Goal: Task Accomplishment & Management: Use online tool/utility

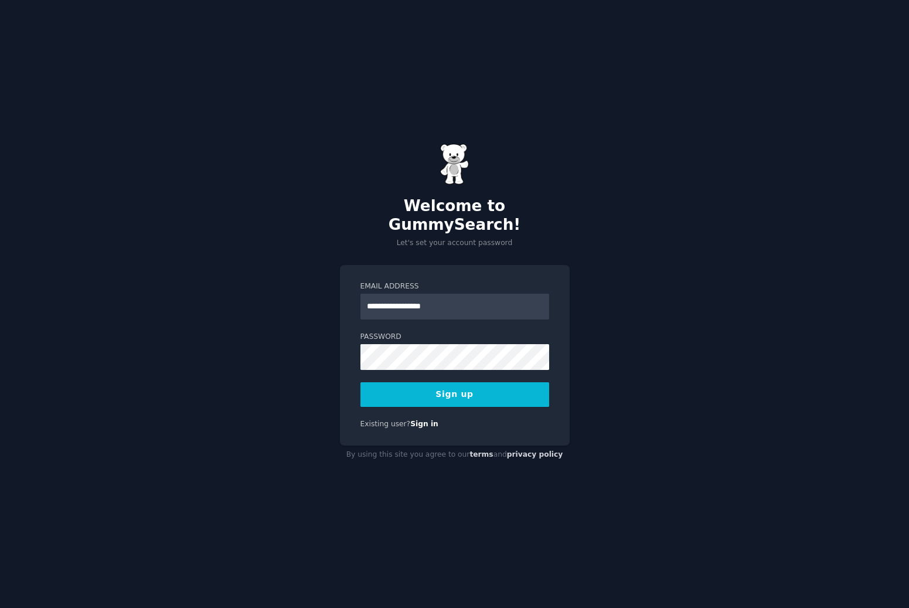
type input "**********"
click at [281, 353] on div "**********" at bounding box center [454, 304] width 909 height 608
click at [447, 383] on button "Sign up" at bounding box center [454, 394] width 189 height 25
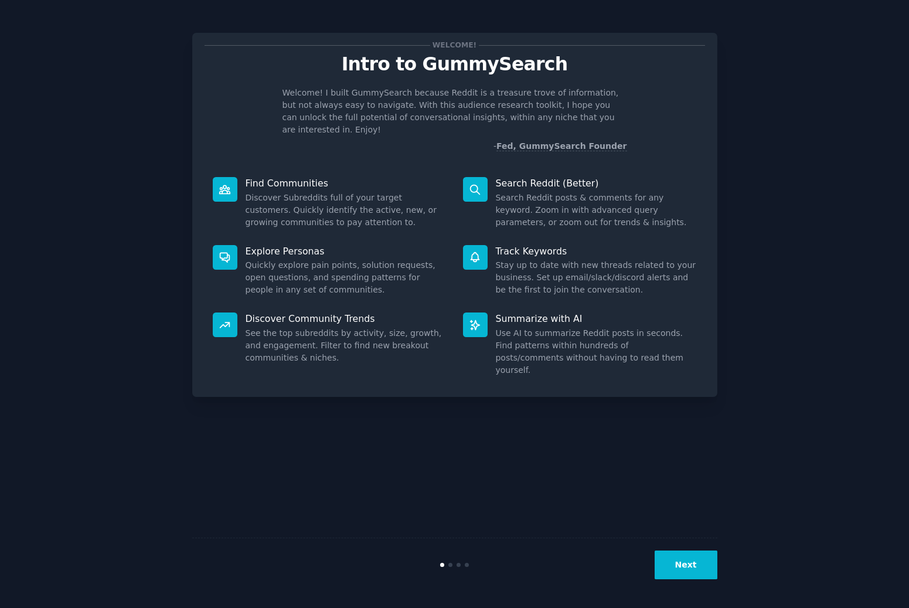
click at [683, 565] on button "Next" at bounding box center [686, 564] width 63 height 29
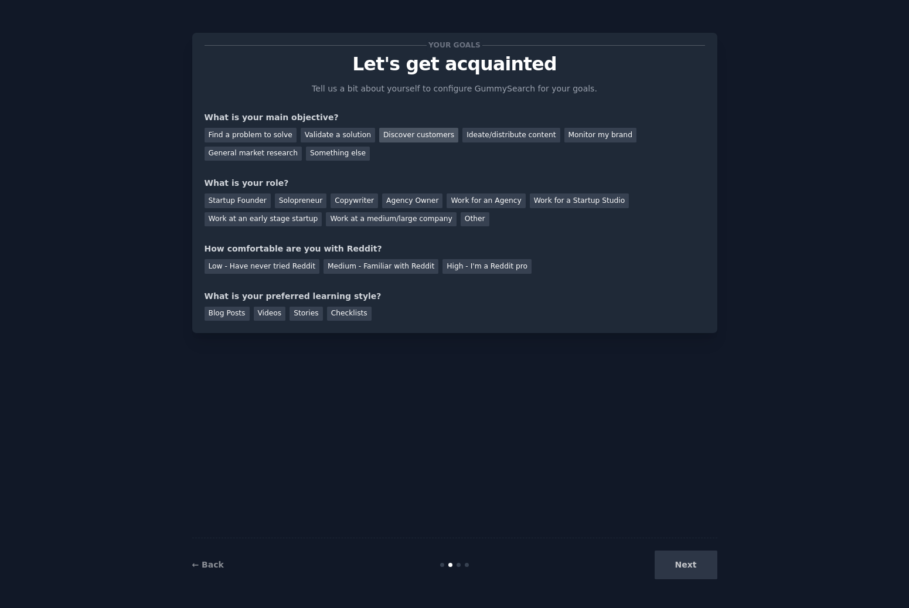
click at [384, 133] on div "Discover customers" at bounding box center [418, 135] width 79 height 15
click at [240, 201] on div "Startup Founder" at bounding box center [238, 200] width 66 height 15
click at [260, 264] on div "Low - Have never tried Reddit" at bounding box center [262, 266] width 115 height 15
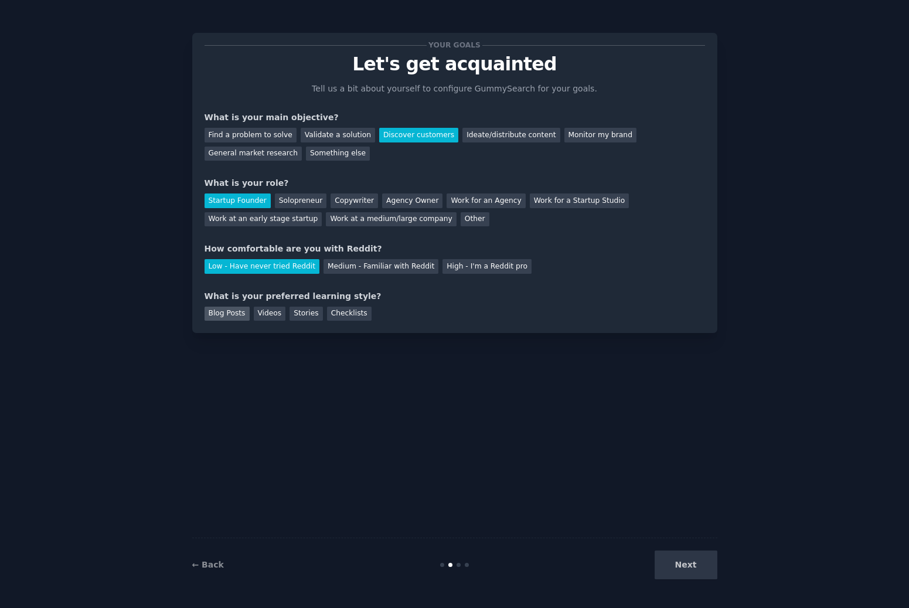
click at [233, 312] on div "Blog Posts" at bounding box center [227, 314] width 45 height 15
click at [261, 312] on div "Videos" at bounding box center [270, 314] width 32 height 15
click at [236, 314] on div "Blog Posts" at bounding box center [227, 314] width 45 height 15
click at [694, 559] on button "Next" at bounding box center [686, 564] width 63 height 29
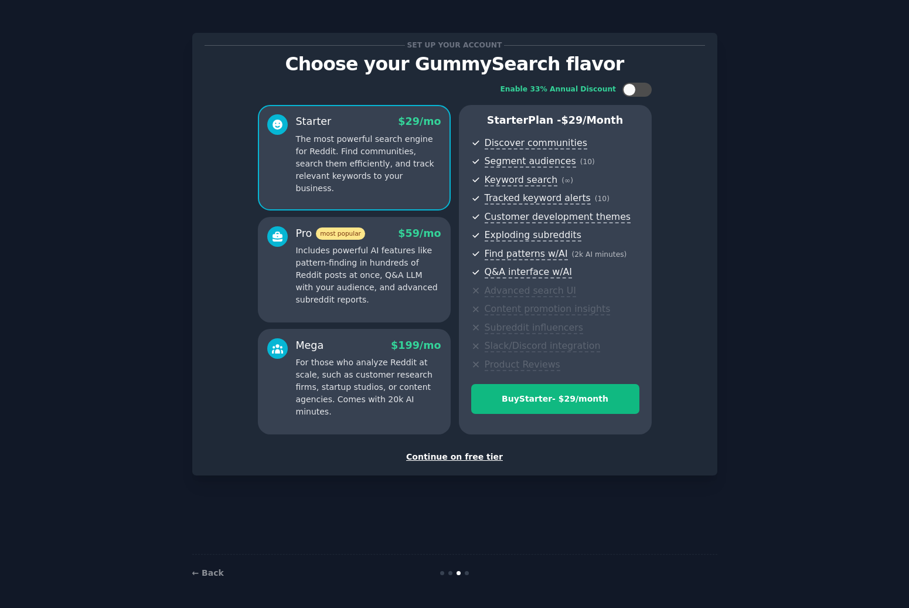
click at [469, 457] on div "Continue on free tier" at bounding box center [455, 457] width 501 height 12
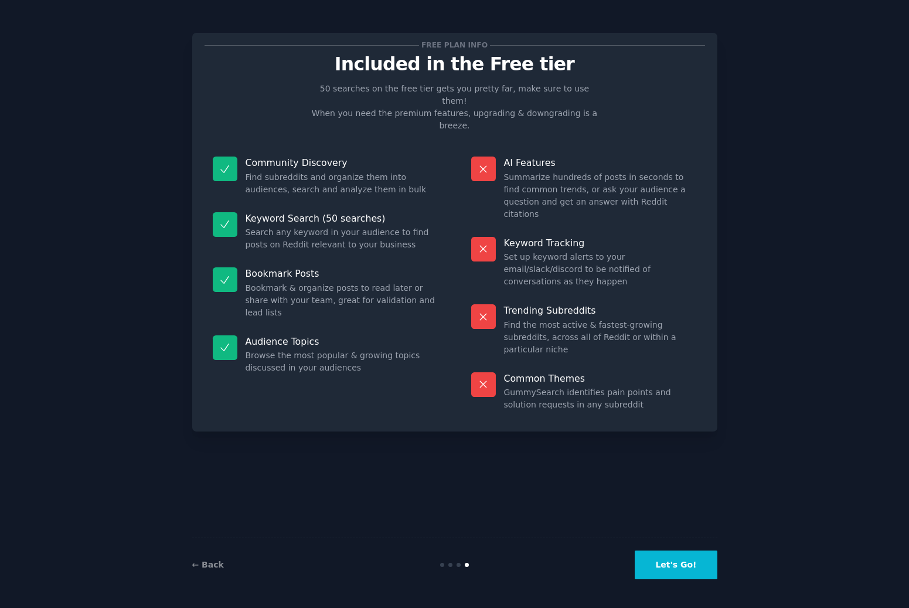
click at [669, 563] on button "Let's Go!" at bounding box center [676, 564] width 82 height 29
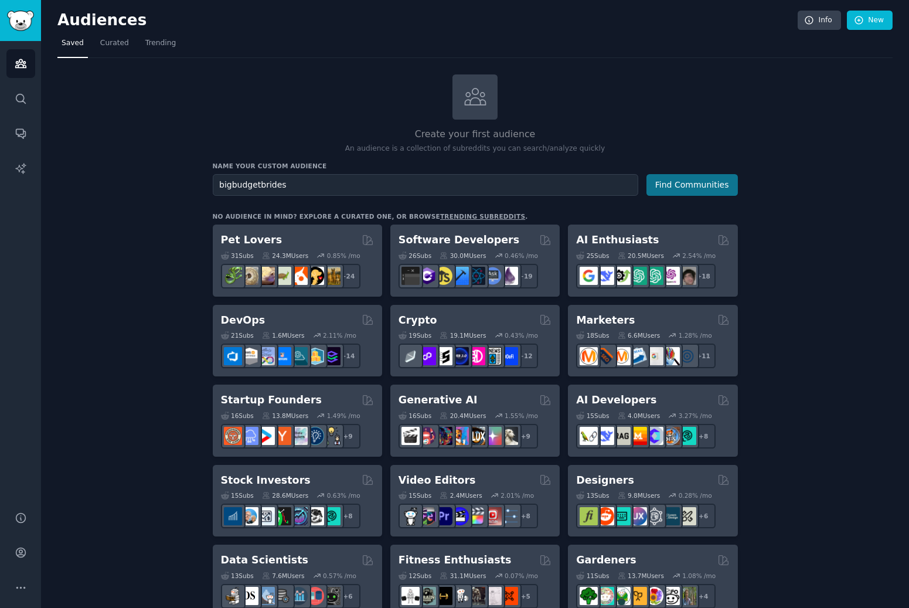
type input "bigbudgetbrides"
click at [681, 186] on button "Find Communities" at bounding box center [692, 185] width 91 height 22
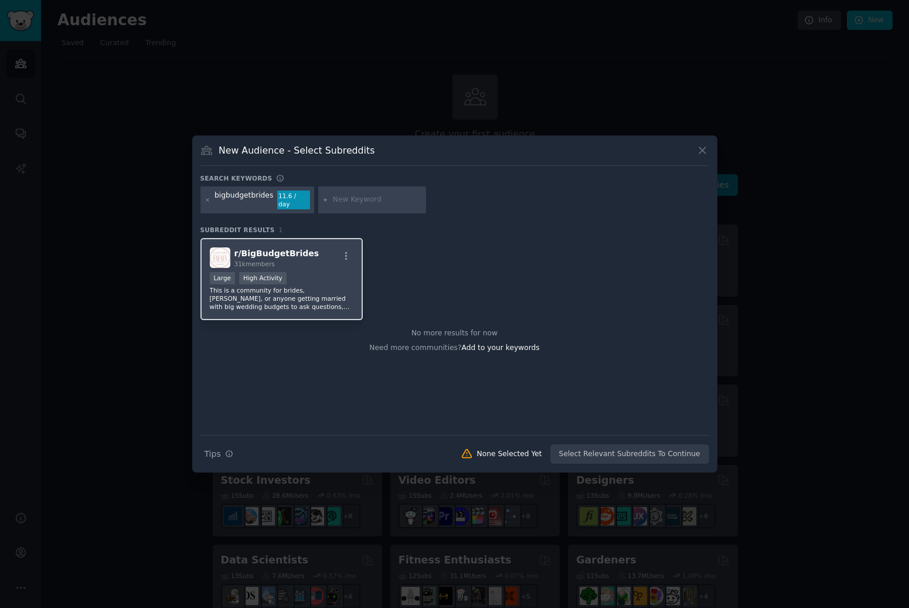
click at [277, 250] on span "r/ BigBudgetBrides" at bounding box center [276, 253] width 85 height 9
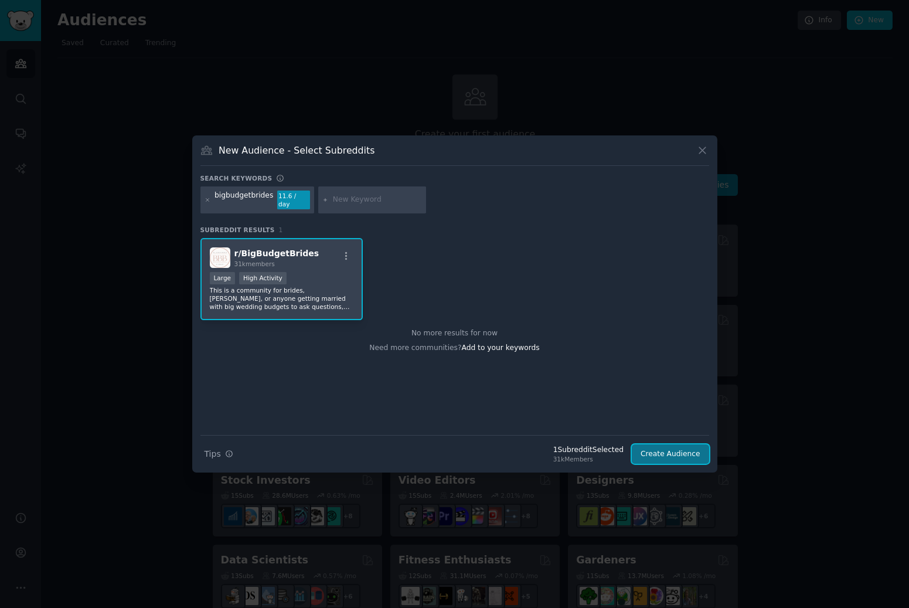
click at [670, 448] on button "Create Audience" at bounding box center [670, 454] width 77 height 20
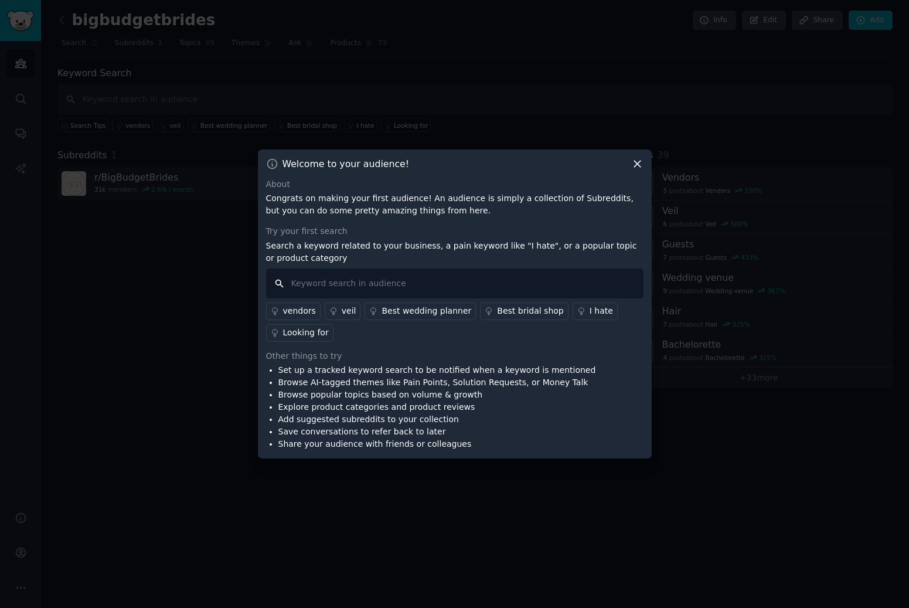
click at [355, 283] on input "text" at bounding box center [454, 283] width 377 height 30
type input "DJ"
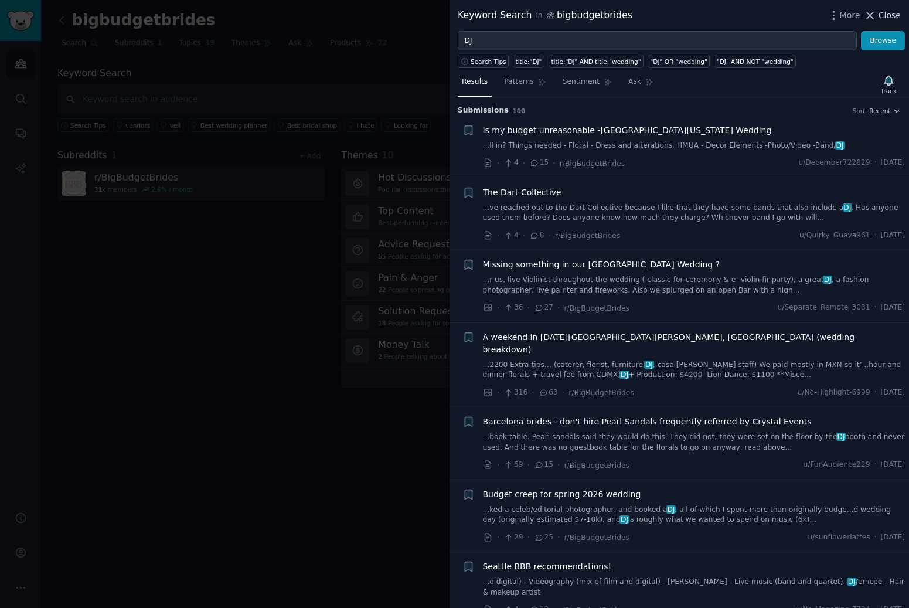
click at [888, 14] on span "Close" at bounding box center [890, 15] width 22 height 12
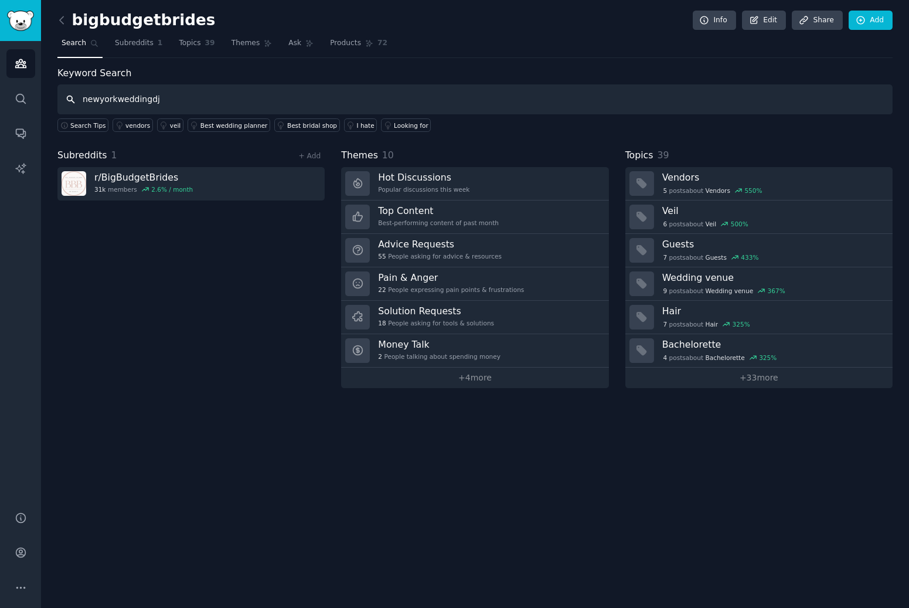
type input "newyorkweddingdj"
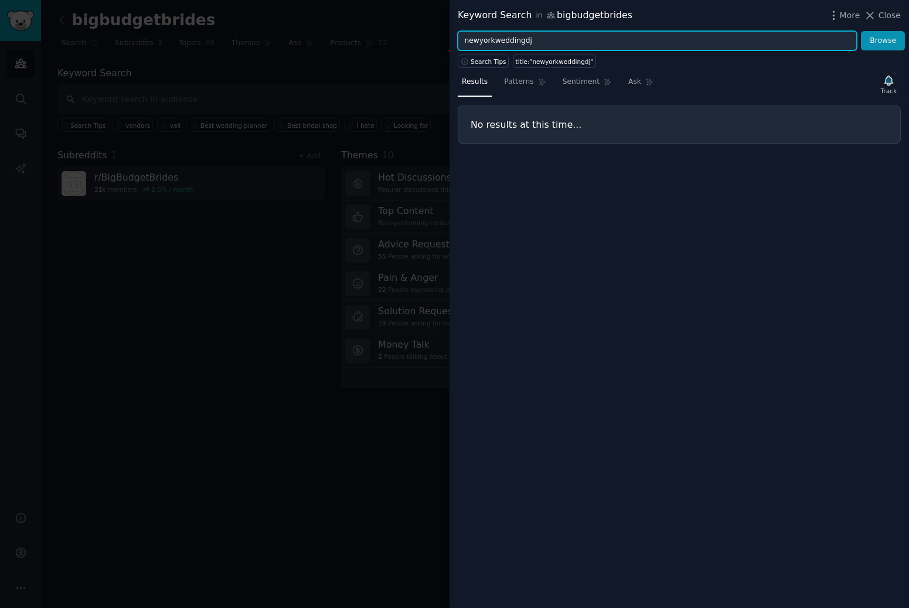
click at [601, 35] on input "newyorkweddingdj" at bounding box center [657, 41] width 399 height 20
click at [877, 40] on button "Browse" at bounding box center [883, 41] width 44 height 20
drag, startPoint x: 539, startPoint y: 40, endPoint x: 433, endPoint y: 38, distance: 106.1
click at [433, 38] on div "Keyword Search in bigbudgetbrides More Close newyorkweddingdjs Browse Search Ti…" at bounding box center [454, 304] width 909 height 608
type input "newyorkweddingmusic"
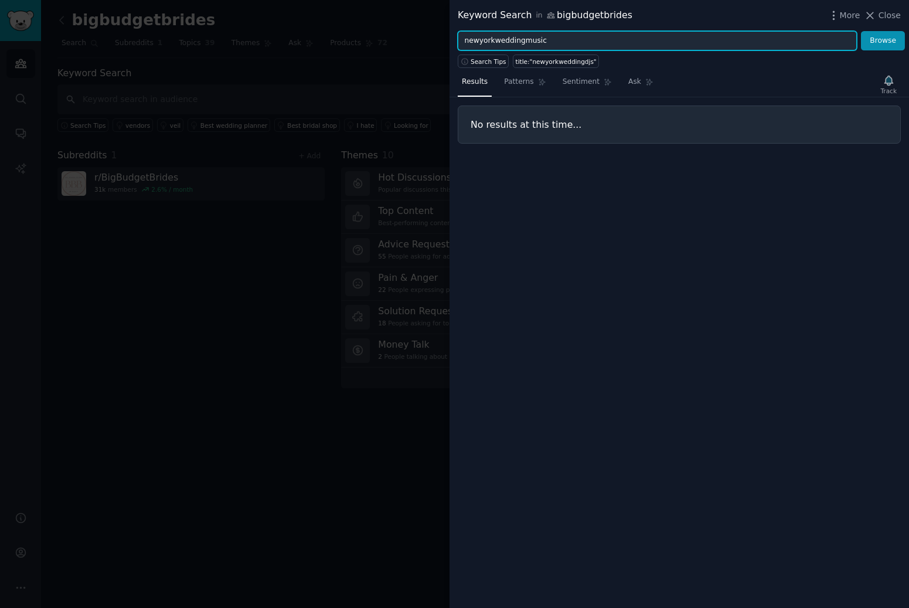
click at [861, 31] on button "Browse" at bounding box center [883, 41] width 44 height 20
click at [889, 12] on span "Close" at bounding box center [890, 15] width 22 height 12
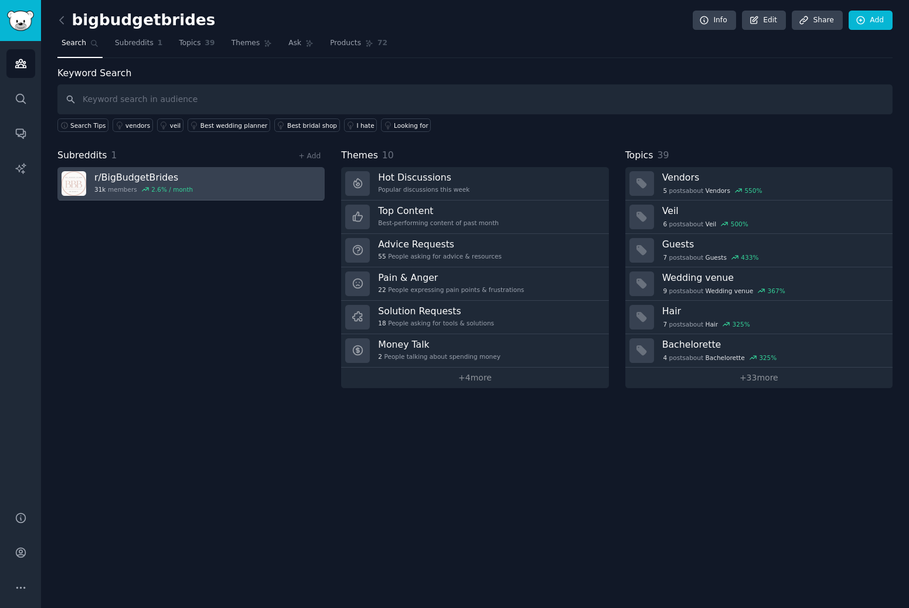
click at [137, 176] on h3 "r/ BigBudgetBrides" at bounding box center [143, 177] width 98 height 12
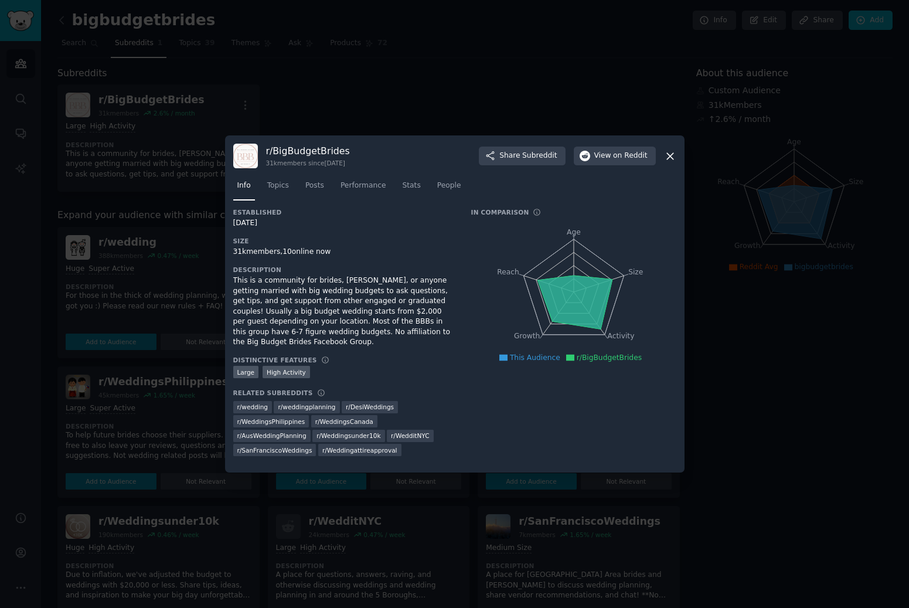
click at [674, 159] on icon at bounding box center [670, 156] width 12 height 12
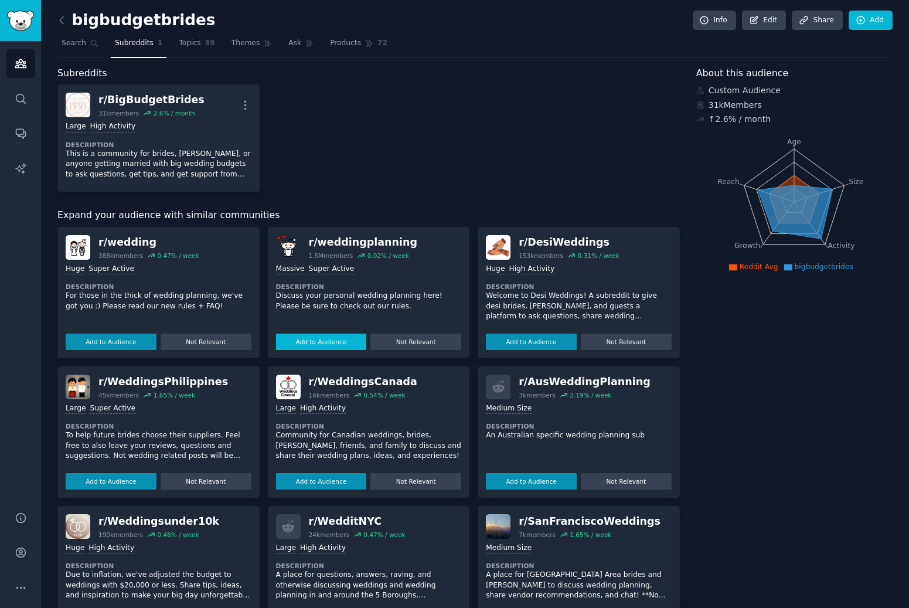
click at [311, 341] on button "Add to Audience" at bounding box center [321, 342] width 91 height 16
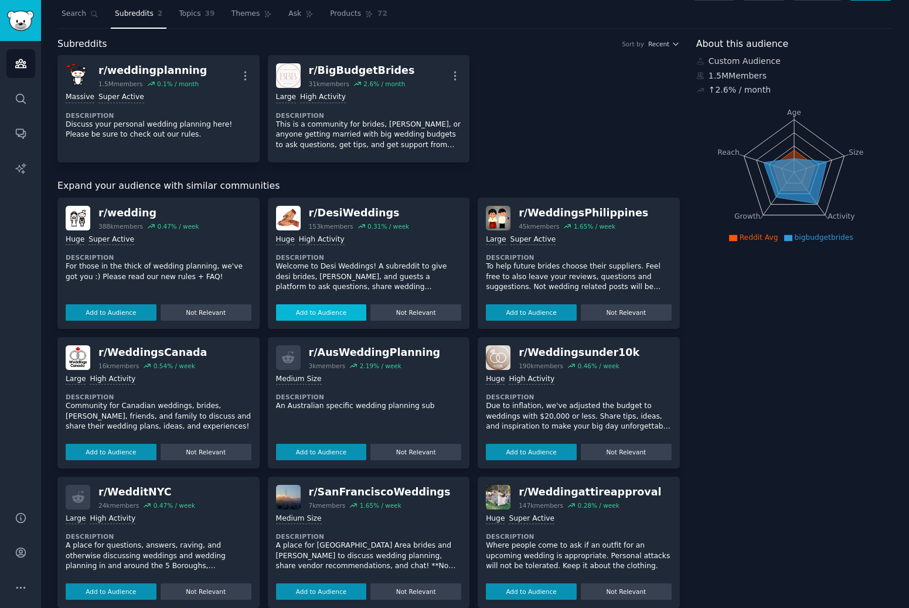
scroll to position [45, 0]
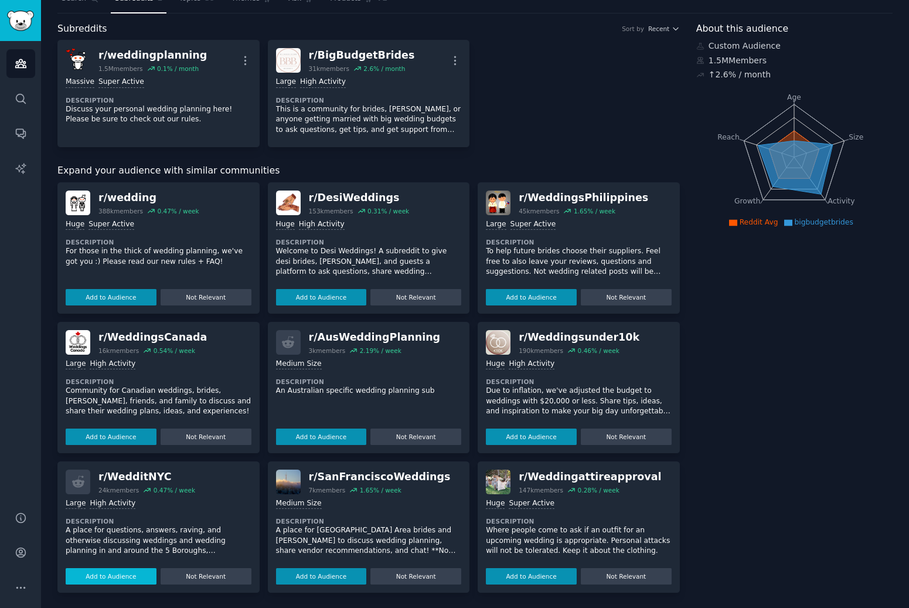
click at [99, 574] on button "Add to Audience" at bounding box center [111, 576] width 91 height 16
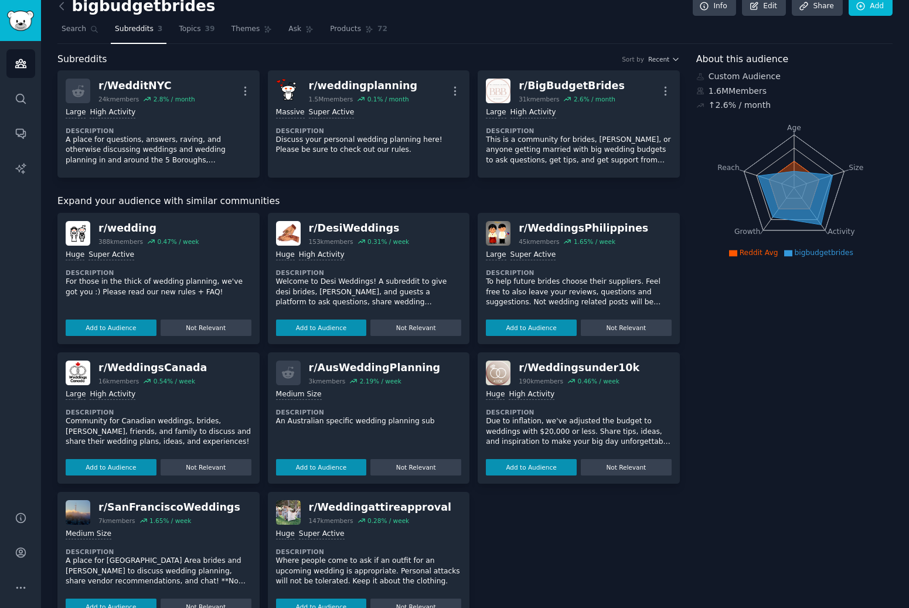
scroll to position [0, 0]
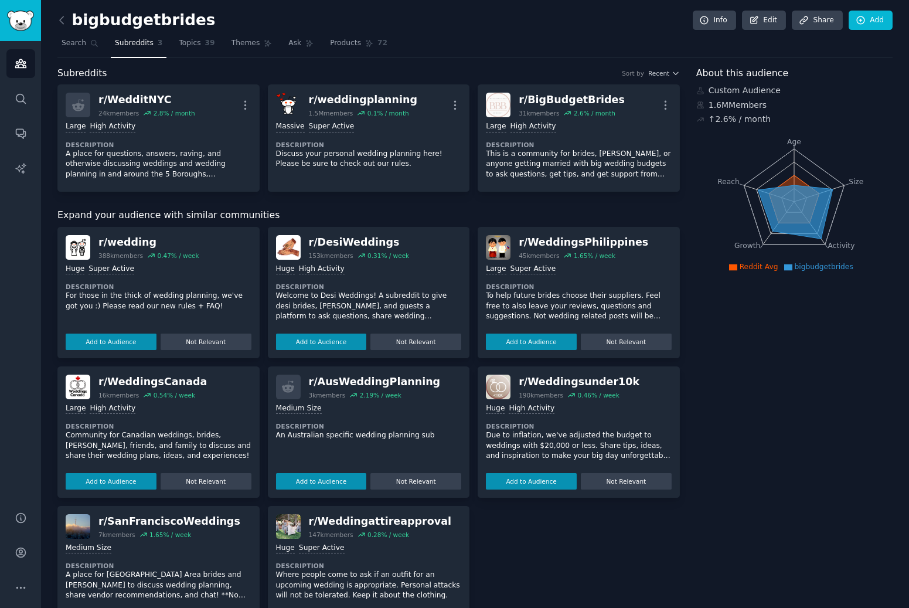
click at [838, 74] on h2 "About this audience" at bounding box center [794, 73] width 196 height 15
click at [873, 21] on link "Add" at bounding box center [871, 21] width 44 height 20
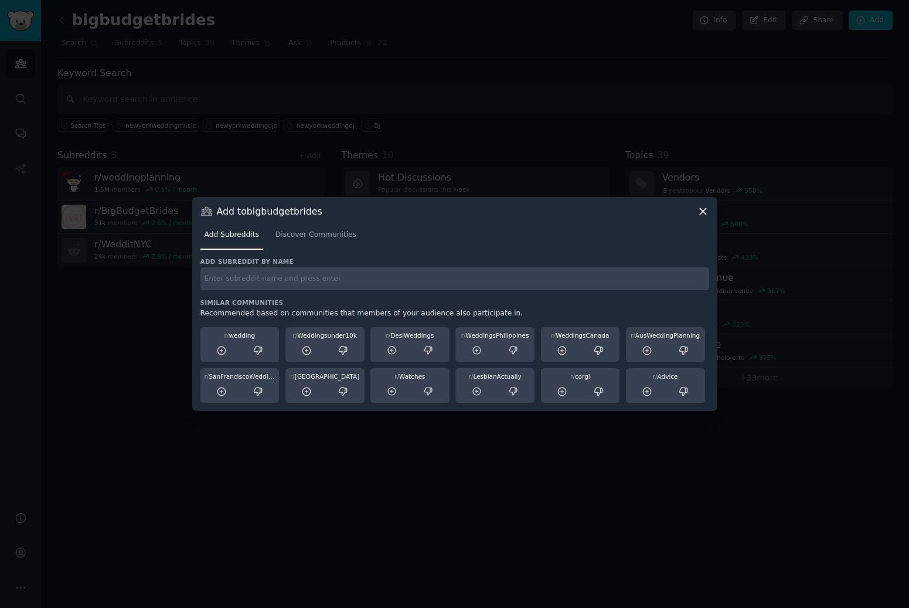
click at [282, 279] on input "text" at bounding box center [454, 278] width 509 height 23
type input "a"
type input "blackweddings"
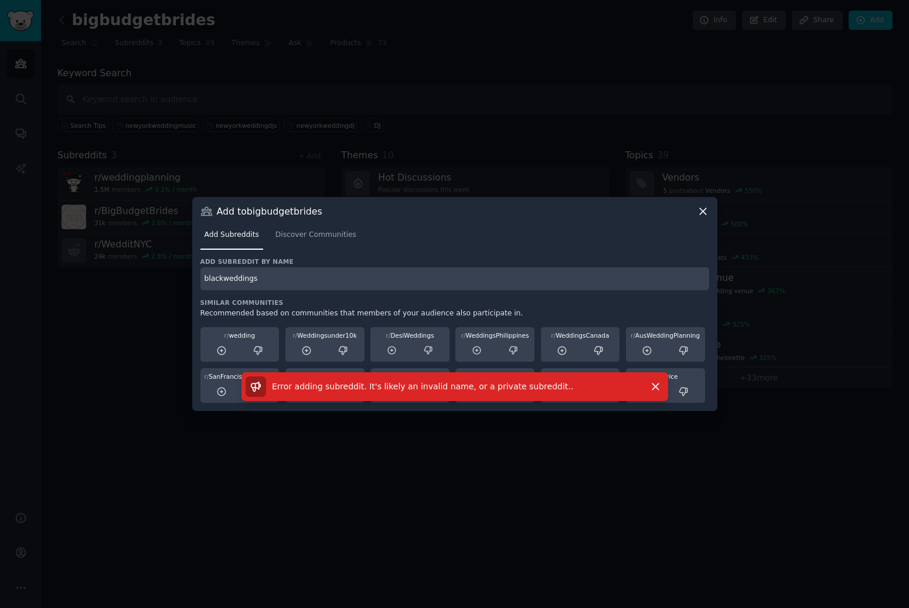
click at [702, 210] on icon at bounding box center [703, 211] width 6 height 6
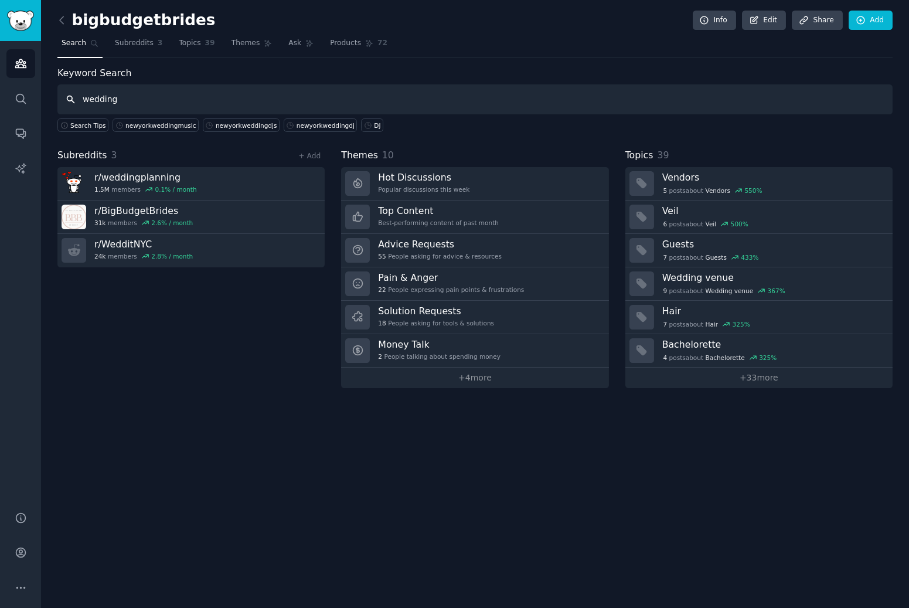
type input "wedding"
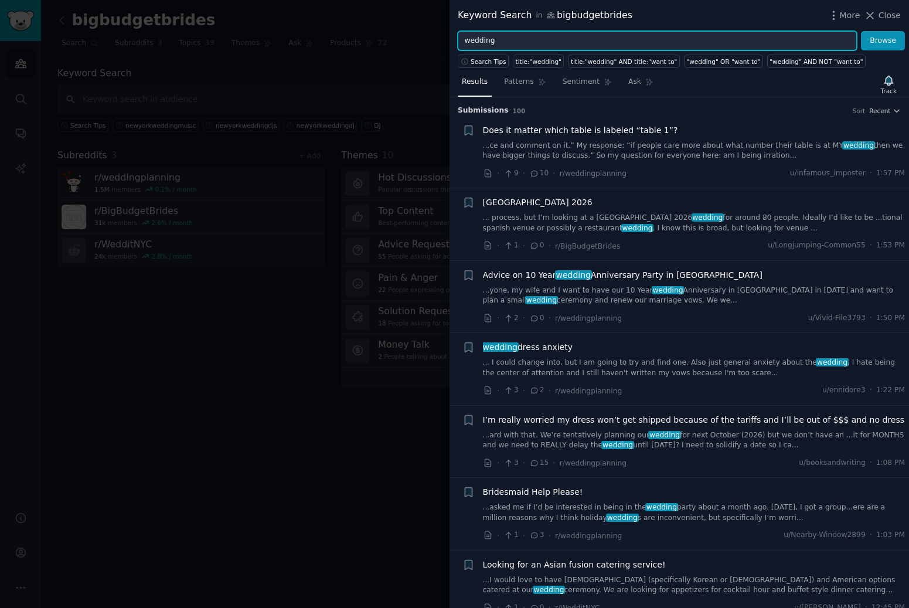
click at [465, 41] on input "wedding" at bounding box center [657, 41] width 399 height 20
click at [861, 31] on button "Browse" at bounding box center [883, 41] width 44 height 20
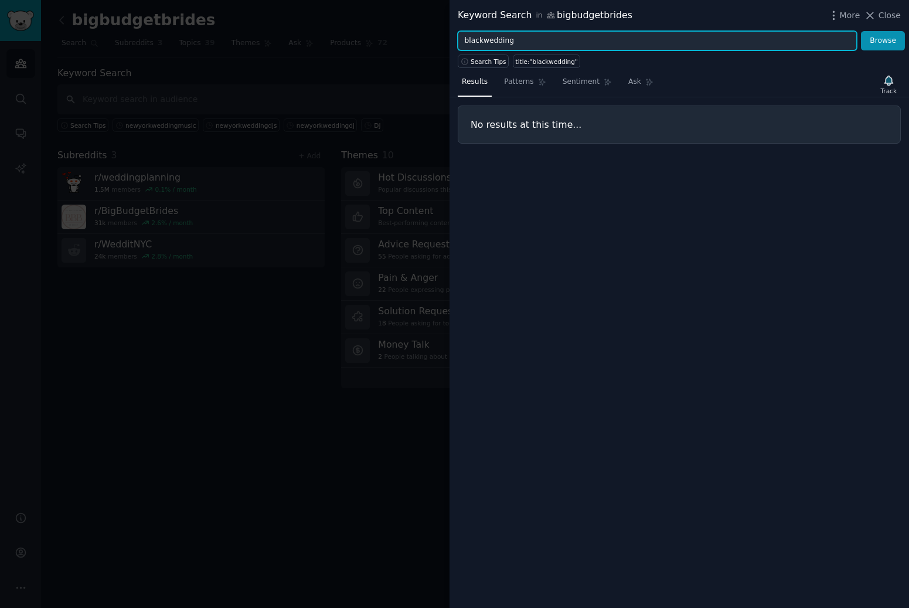
click at [562, 43] on input "blackwedding" at bounding box center [657, 41] width 399 height 20
click at [871, 46] on button "Browse" at bounding box center [883, 41] width 44 height 20
drag, startPoint x: 515, startPoint y: 40, endPoint x: 451, endPoint y: 42, distance: 64.5
click at [451, 42] on div "blackweddings Browse" at bounding box center [680, 41] width 460 height 20
click at [861, 31] on button "Browse" at bounding box center [883, 41] width 44 height 20
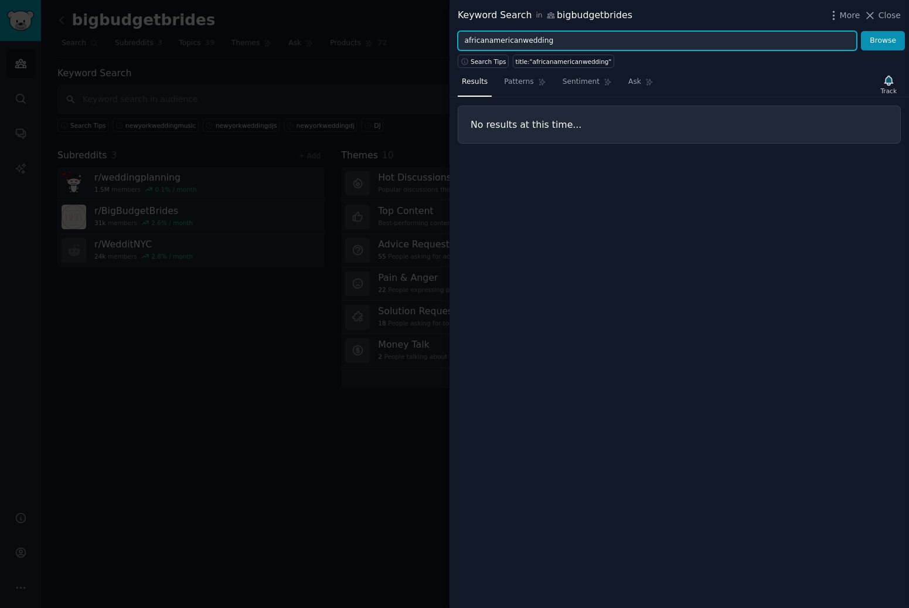
click at [485, 40] on input "africanamericanwedding" at bounding box center [657, 41] width 399 height 20
click at [518, 38] on input "african americanwedding" at bounding box center [657, 41] width 399 height 20
type input "african american wedding"
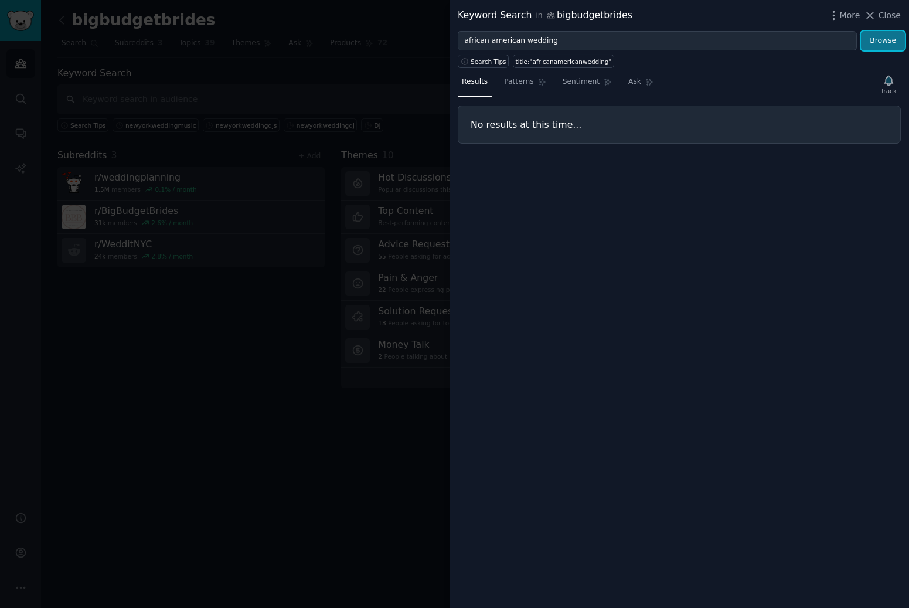
click at [883, 32] on button "Browse" at bounding box center [883, 41] width 44 height 20
click at [882, 17] on span "Close" at bounding box center [890, 15] width 22 height 12
